Goal: Information Seeking & Learning: Learn about a topic

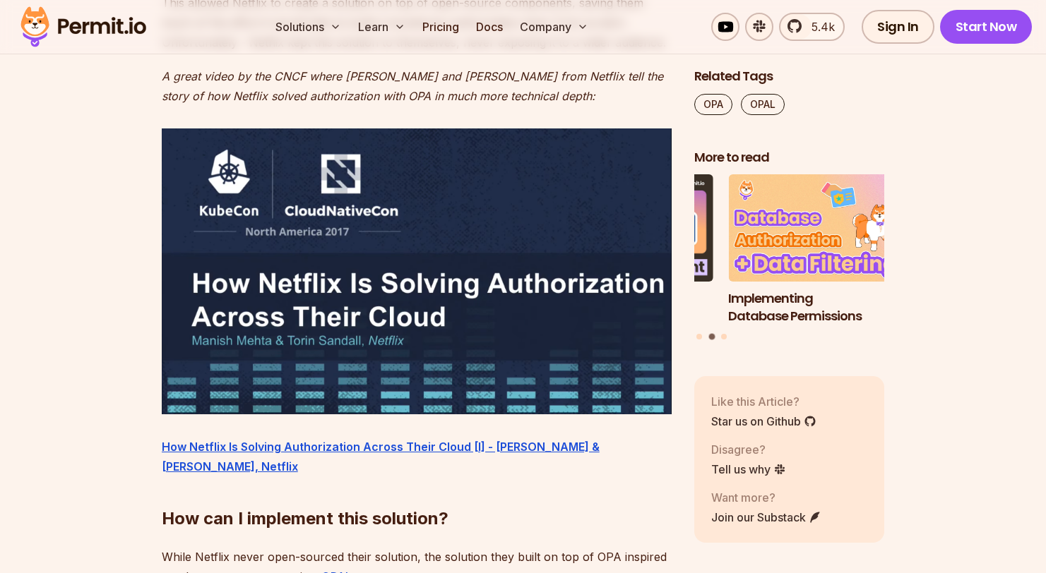
scroll to position [2464, 0]
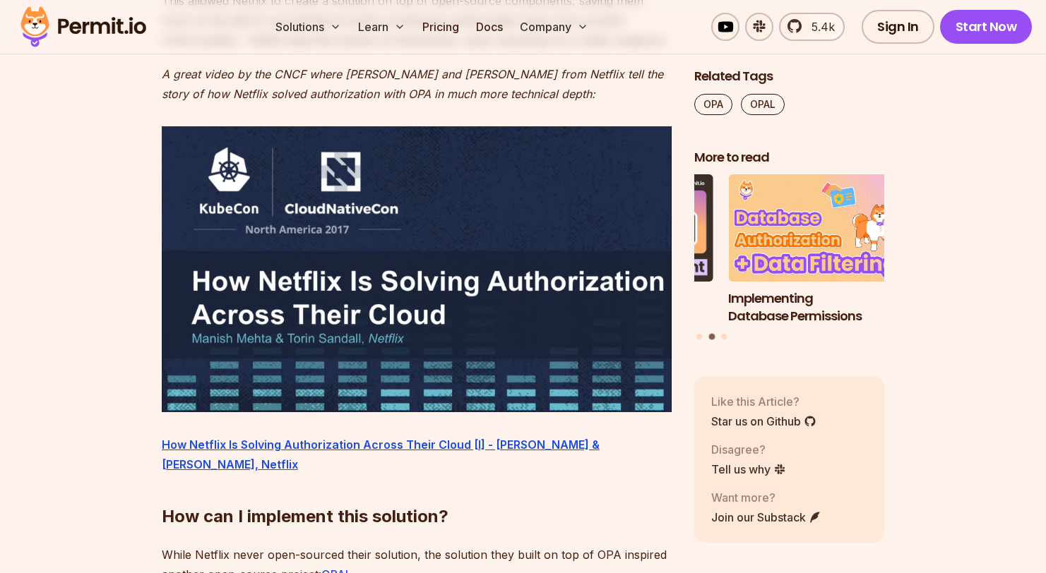
click at [381, 275] on img at bounding box center [417, 269] width 510 height 286
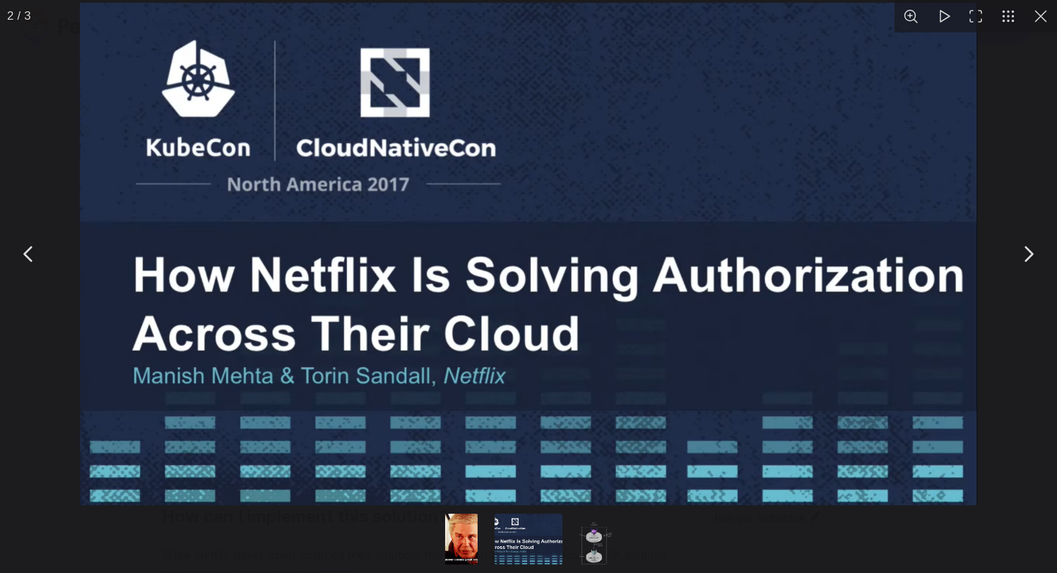
click at [381, 275] on img "You can close this modal content with the ESC key" at bounding box center [528, 254] width 897 height 503
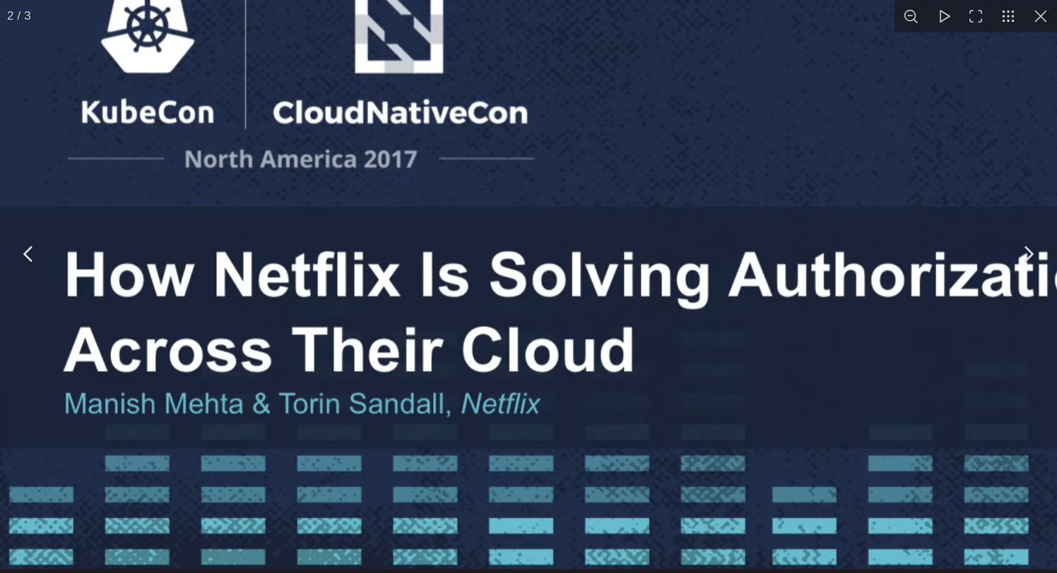
click at [381, 275] on img "You can close this modal content with the ESC key" at bounding box center [569, 248] width 1146 height 642
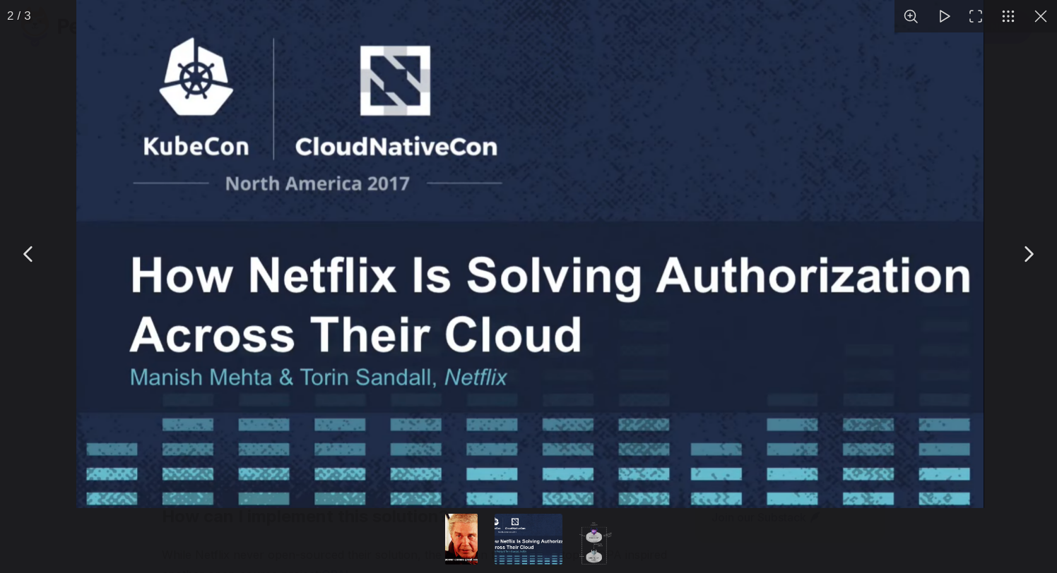
click at [381, 275] on img "You can close this modal content with the ESC key" at bounding box center [530, 254] width 908 height 509
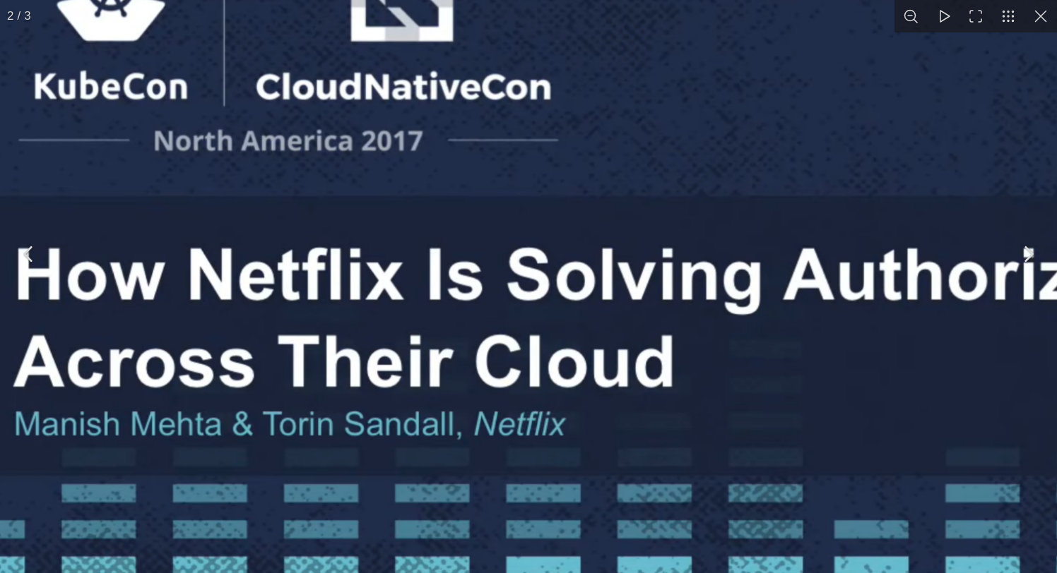
click at [381, 275] on img "You can close this modal content with the ESC key" at bounding box center [599, 244] width 1327 height 744
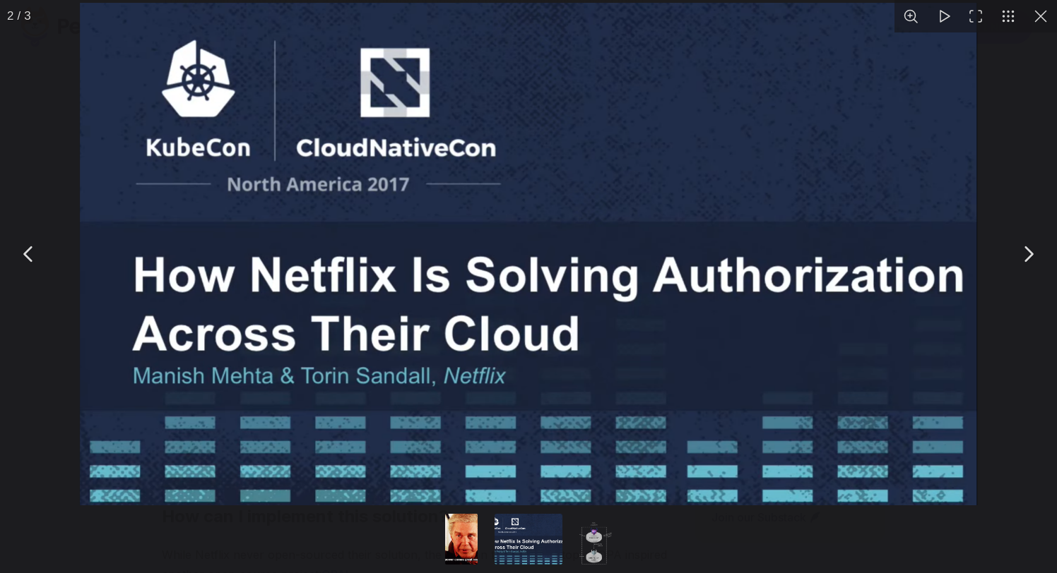
click at [1039, 14] on button "You can close this modal content with the ESC key" at bounding box center [1040, 16] width 32 height 32
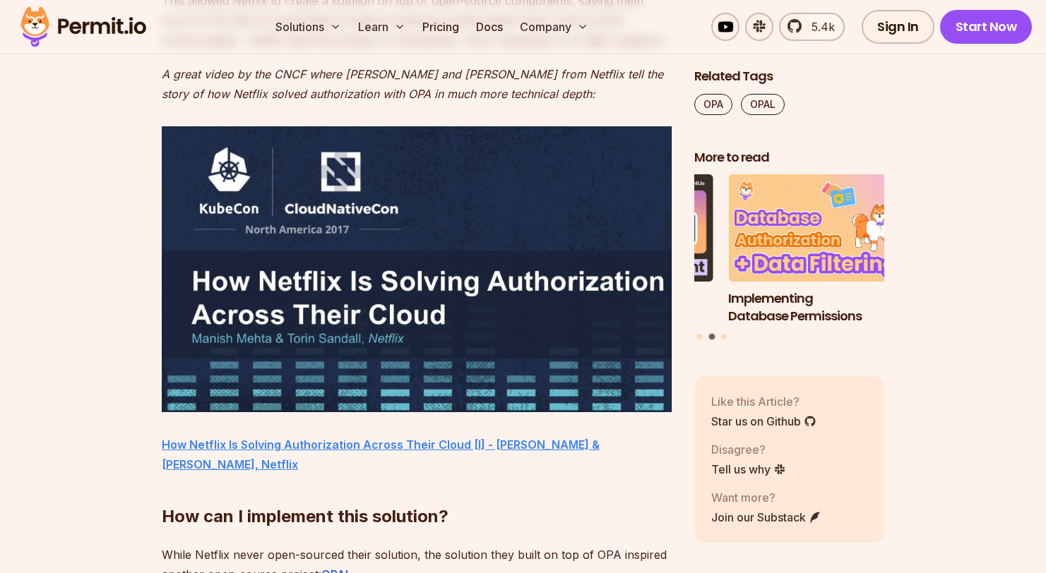
click at [345, 446] on strong "How Netflix Is Solving Authorization Across Their Cloud [I] - [PERSON_NAME] & […" at bounding box center [381, 455] width 438 height 34
